Goal: Task Accomplishment & Management: Manage account settings

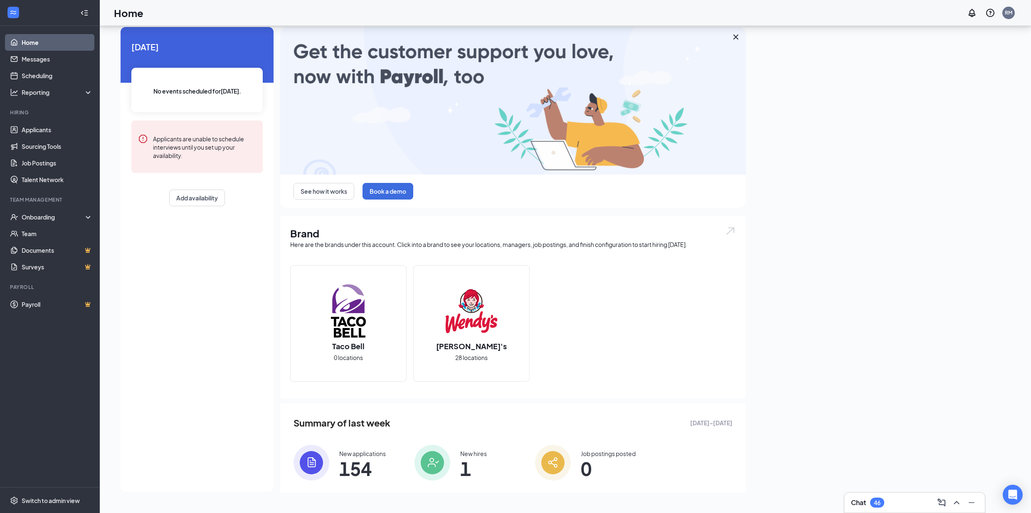
click at [494, 311] on img at bounding box center [471, 310] width 53 height 53
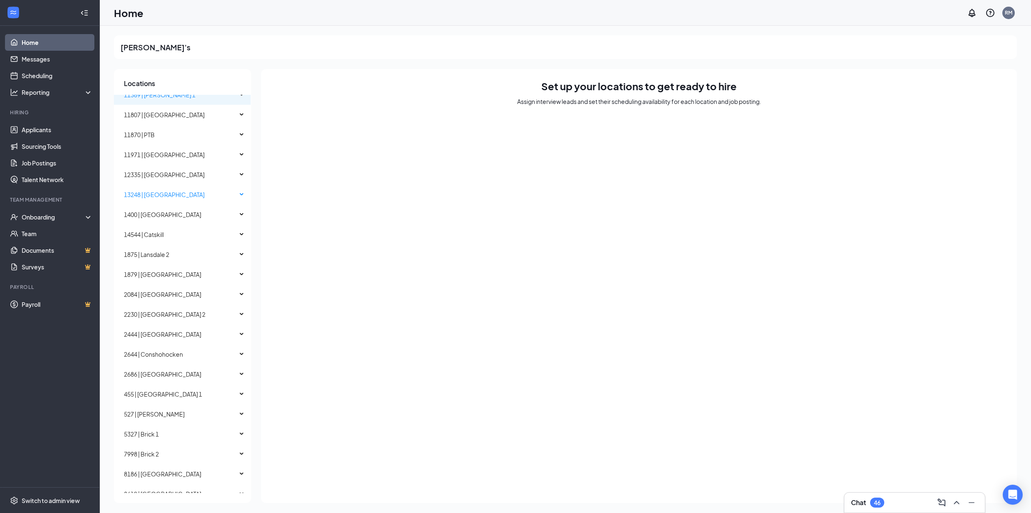
scroll to position [90, 0]
click at [143, 212] on span "1400 | [GEOGRAPHIC_DATA]" at bounding box center [162, 213] width 77 height 7
click at [45, 131] on link "Applicants" at bounding box center [57, 129] width 71 height 17
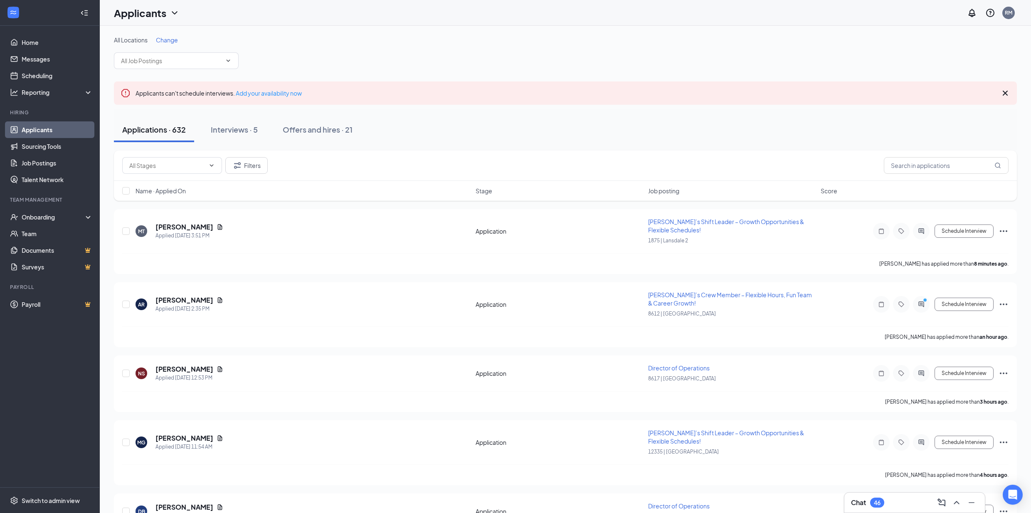
click at [157, 41] on span "Change" at bounding box center [167, 39] width 22 height 7
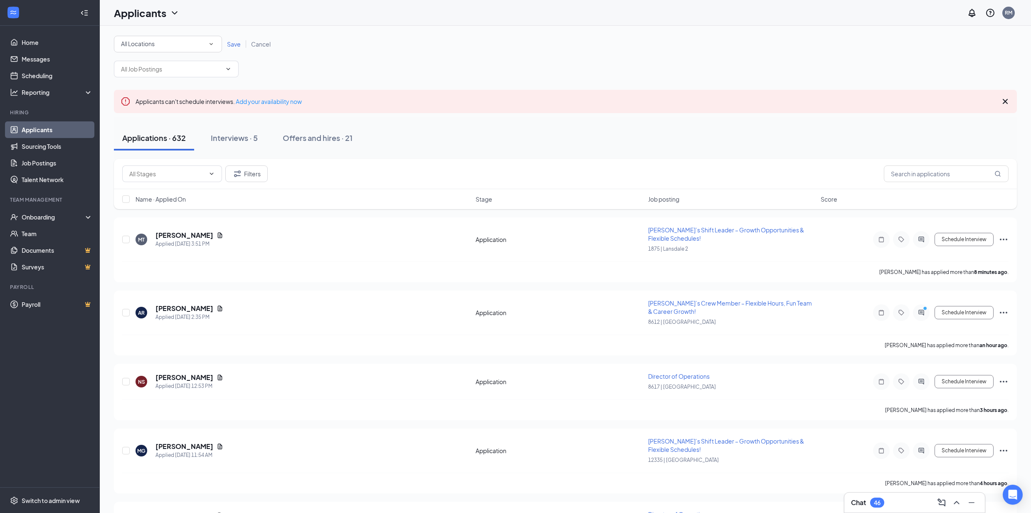
click at [156, 42] on div "All Locations" at bounding box center [168, 44] width 94 height 10
click at [136, 152] on span "527 | [PERSON_NAME]" at bounding box center [151, 155] width 61 height 7
click at [237, 44] on span "Save" at bounding box center [234, 43] width 14 height 7
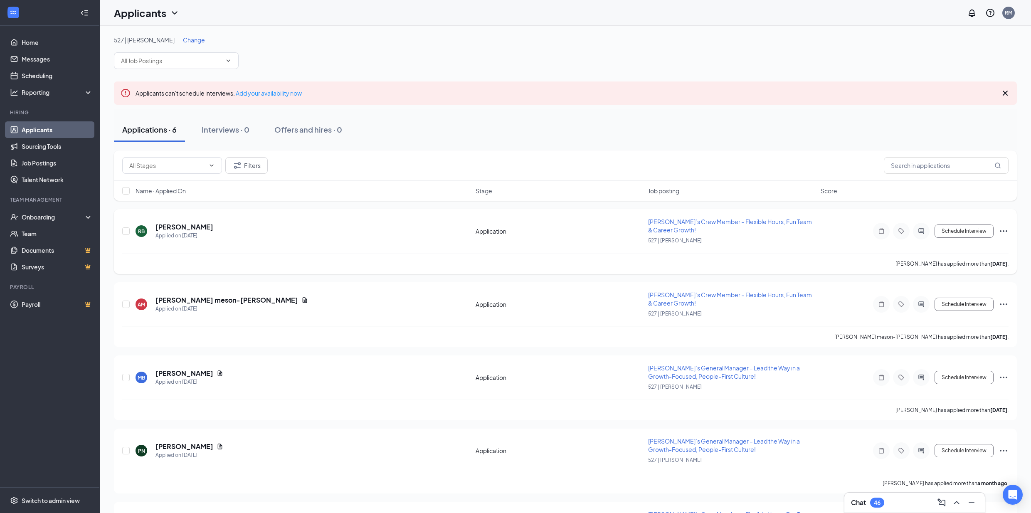
click at [681, 221] on span "[PERSON_NAME]’s Crew Member – Flexible Hours, Fun Team & Career Growth!" at bounding box center [730, 226] width 164 height 16
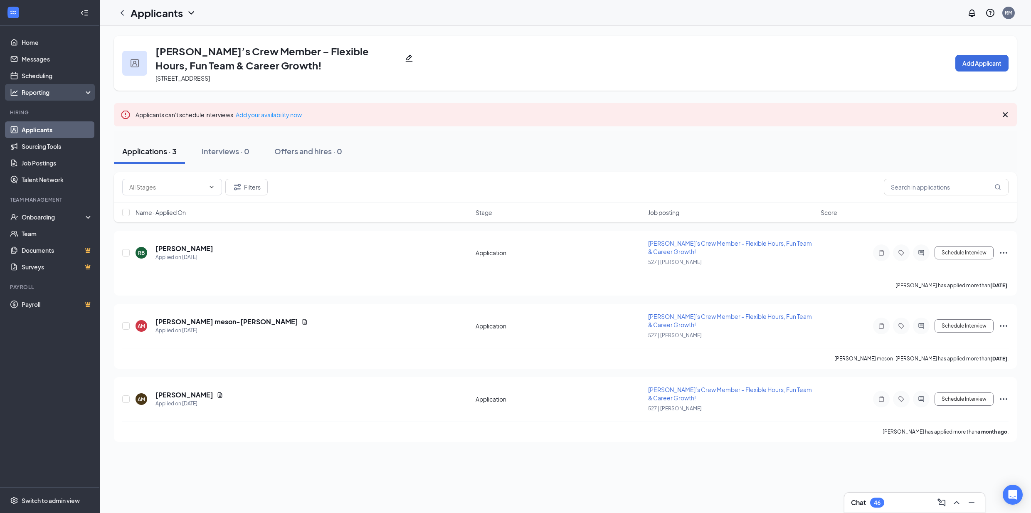
click at [18, 84] on div "Reporting" at bounding box center [50, 92] width 100 height 17
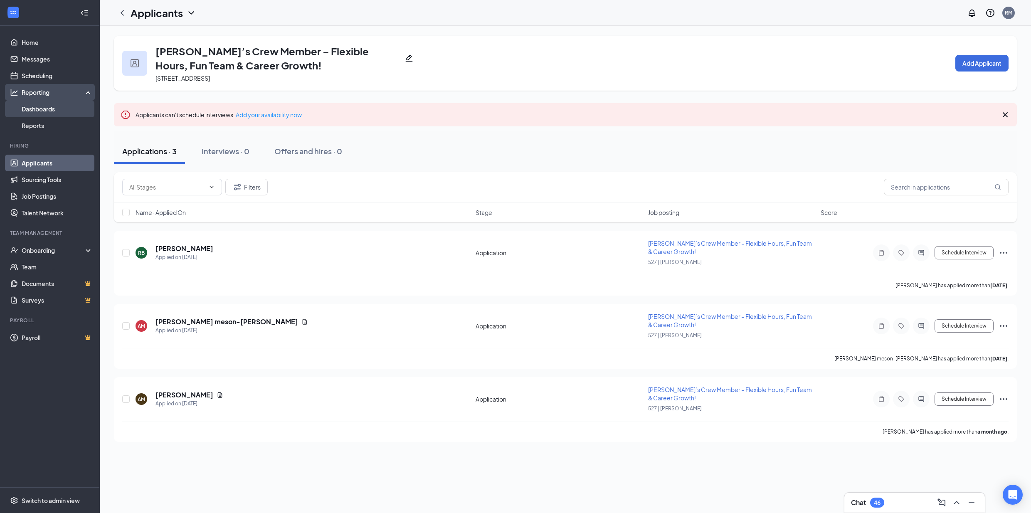
click at [26, 104] on link "Dashboards" at bounding box center [57, 109] width 71 height 17
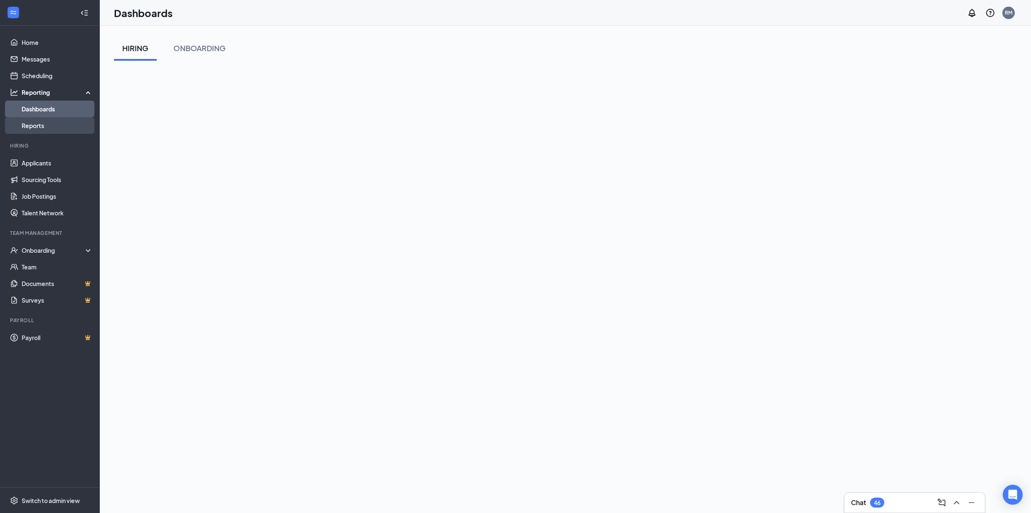
click at [27, 124] on link "Reports" at bounding box center [57, 125] width 71 height 17
